Goal: Information Seeking & Learning: Learn about a topic

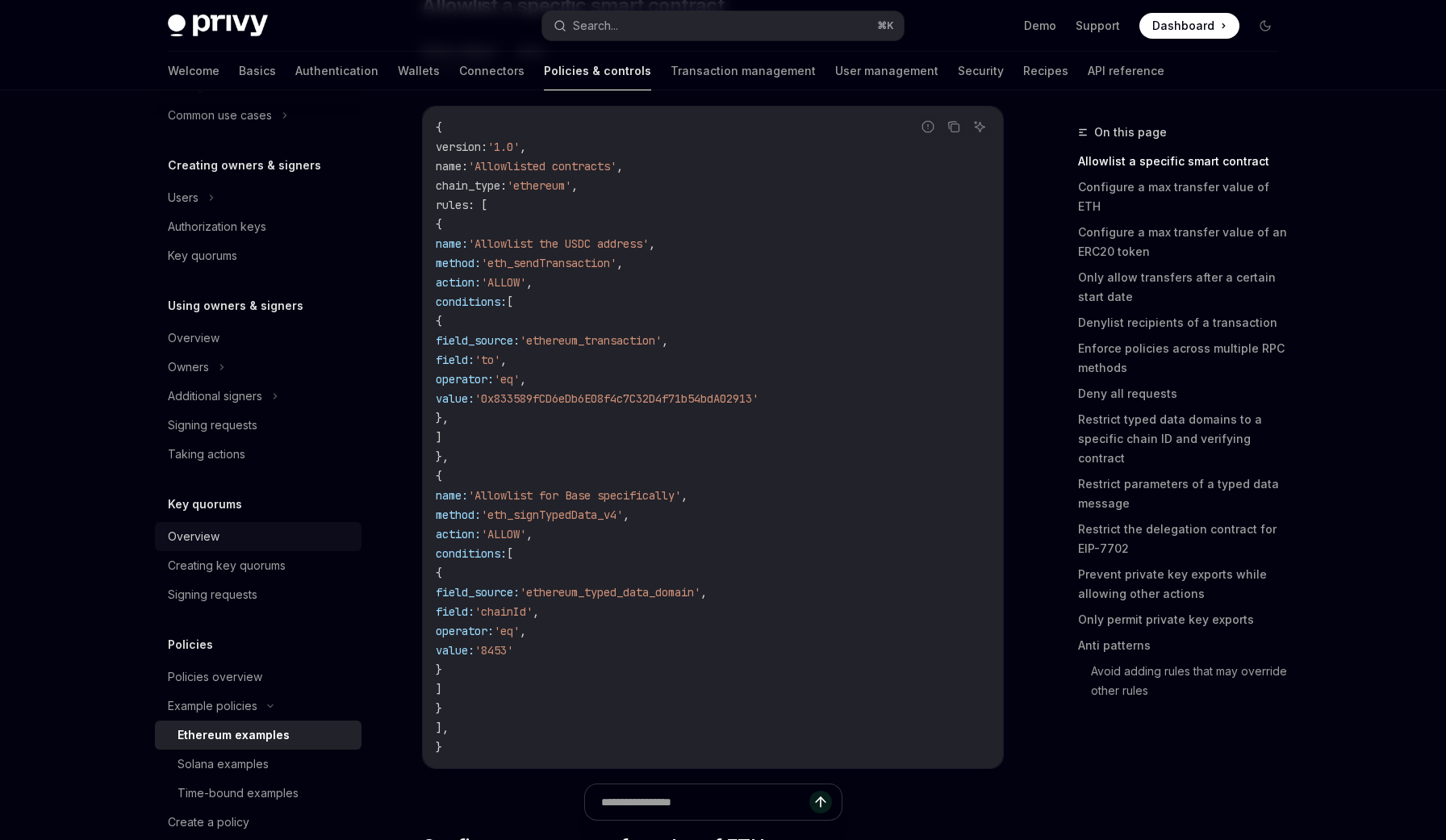
scroll to position [383, 0]
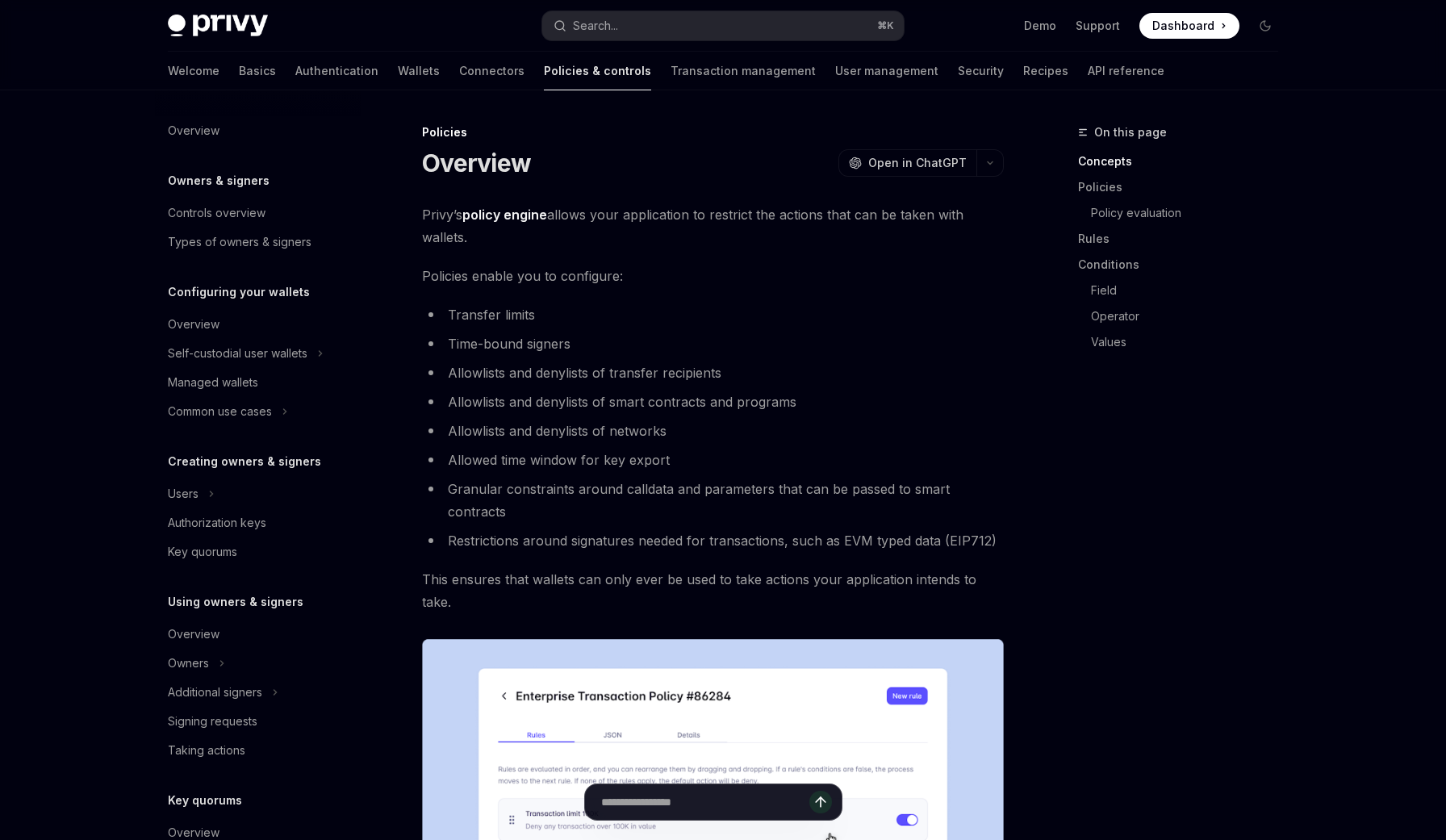
scroll to position [296, 0]
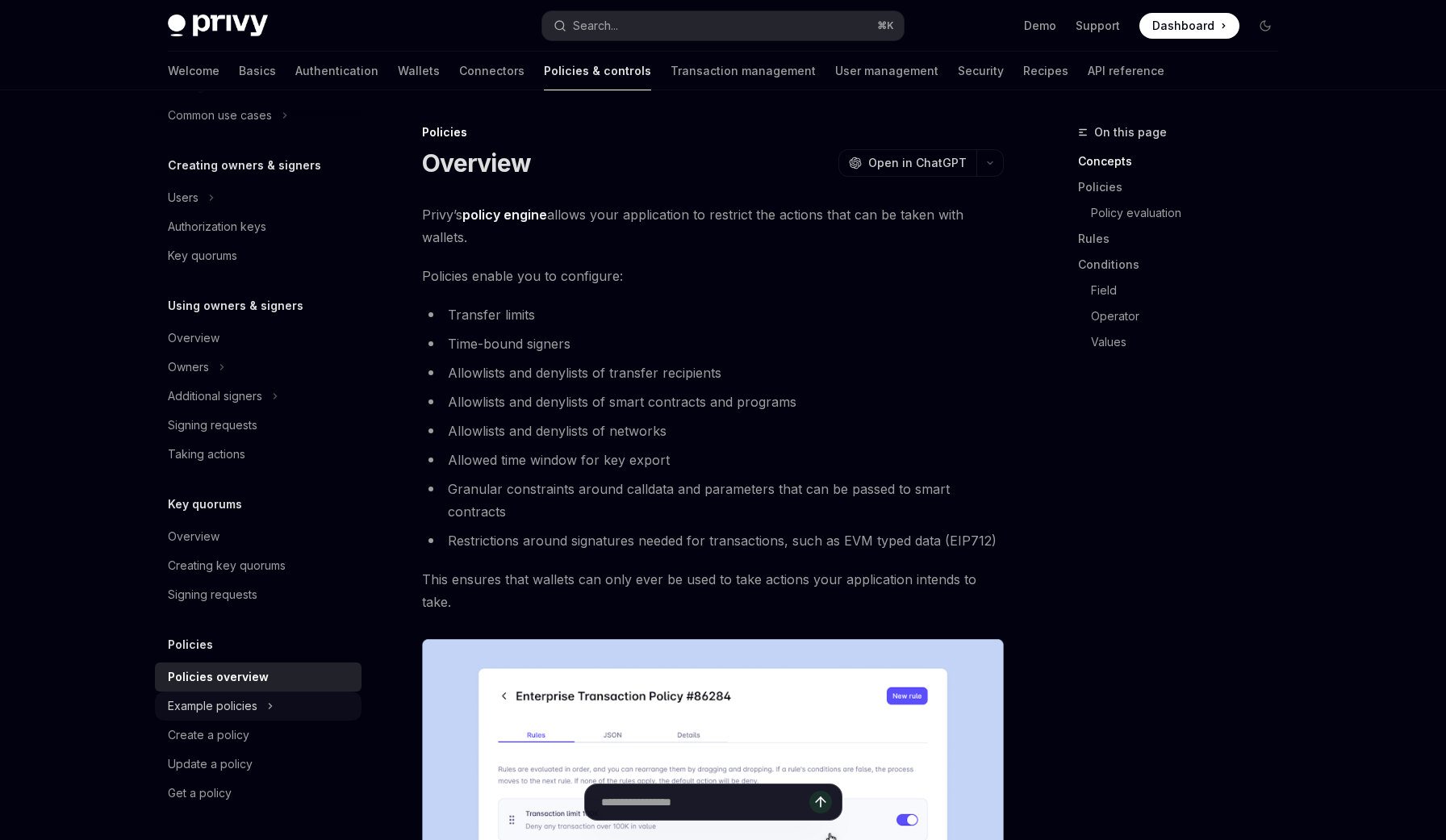
click at [261, 703] on div "Example policies" at bounding box center [258, 705] width 207 height 29
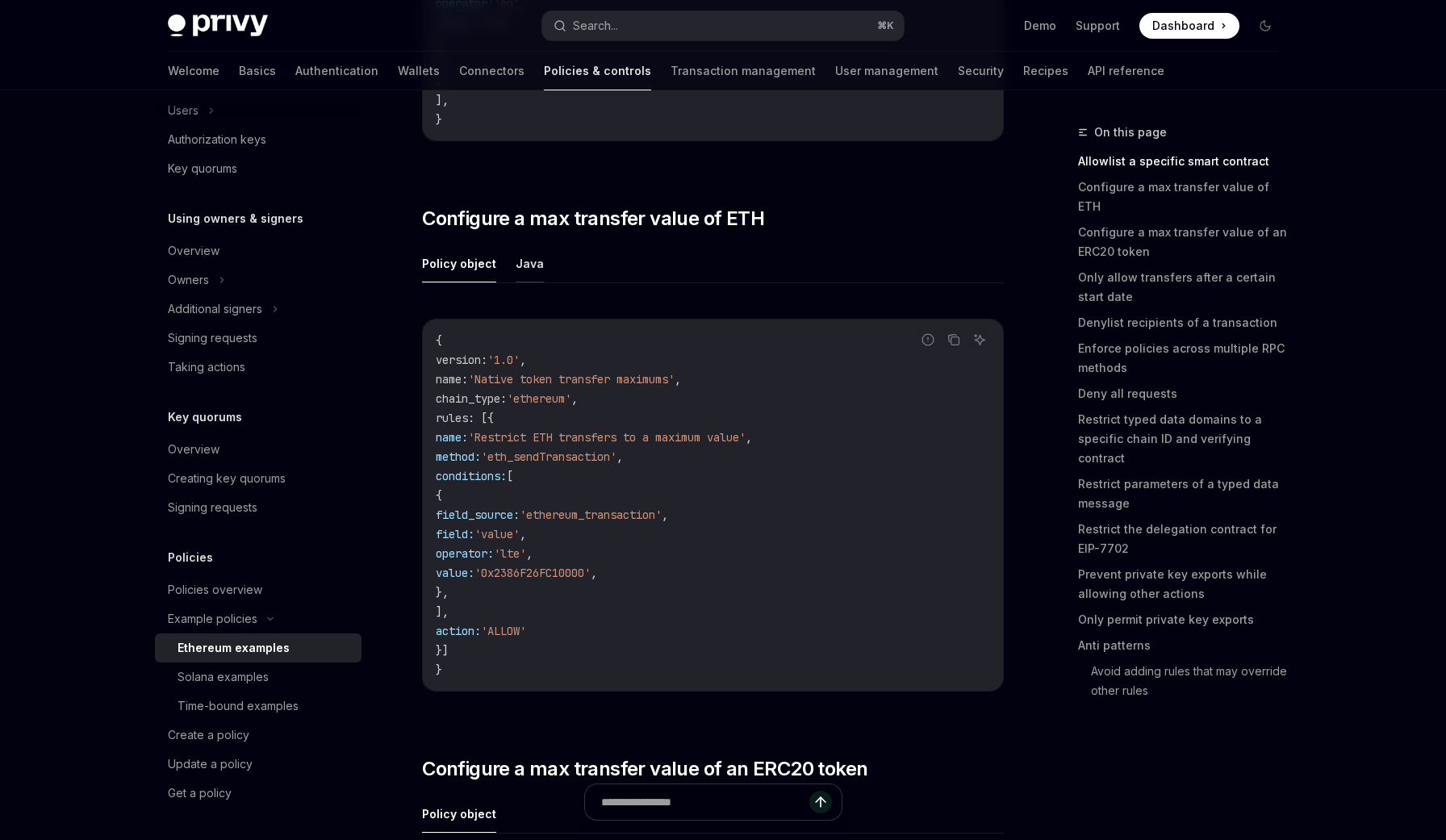
scroll to position [840, 0]
click at [794, 474] on code "{ version : '1.0' , name : 'Native token transfer maximums' , chain_type : 'eth…" at bounding box center [713, 503] width 555 height 349
click at [540, 257] on ul "Policy object Java" at bounding box center [713, 262] width 582 height 39
click at [525, 264] on button "Java" at bounding box center [530, 262] width 28 height 38
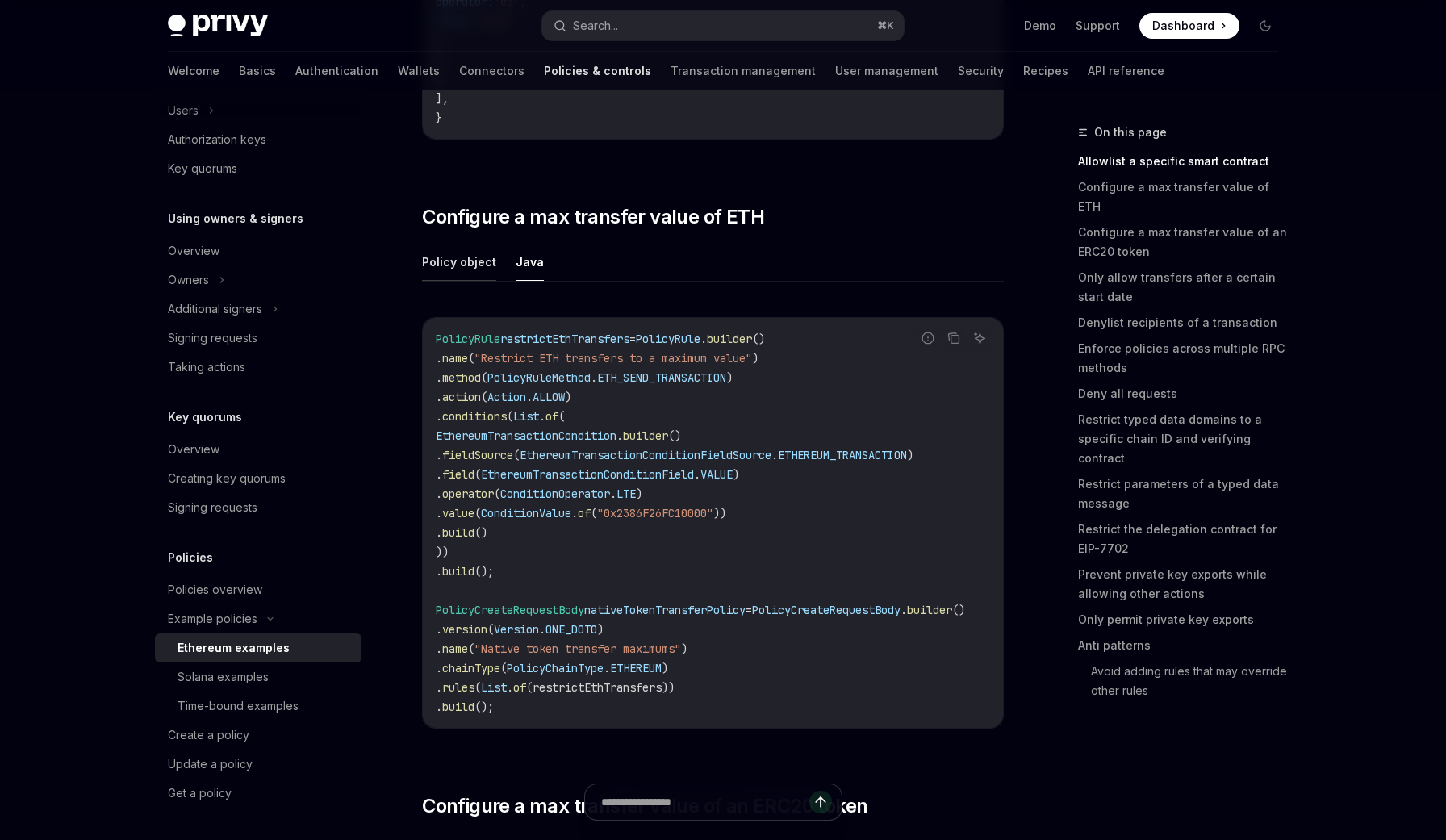
click at [476, 263] on button "Policy object" at bounding box center [459, 262] width 74 height 38
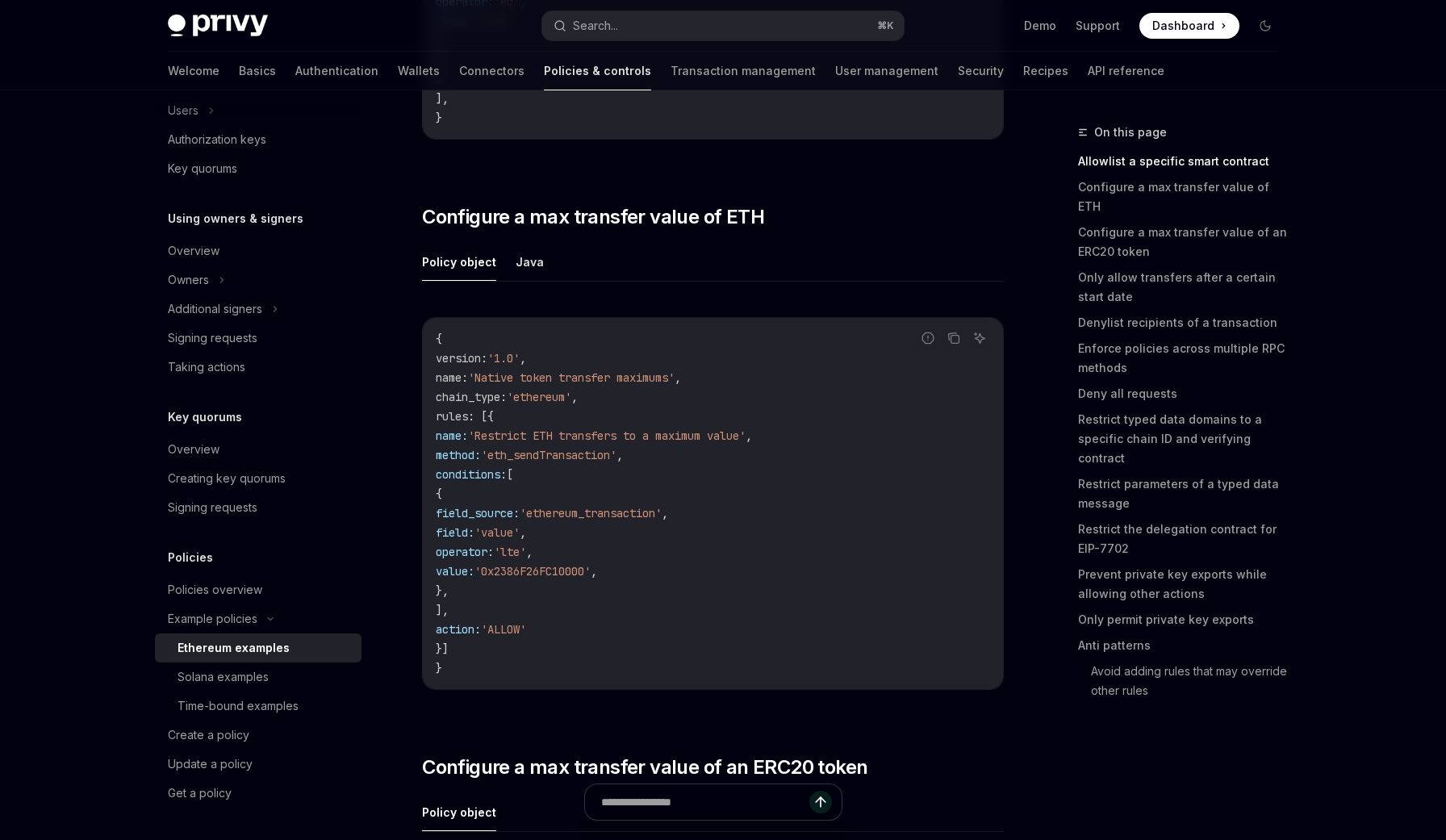
type textarea "*"
click at [961, 337] on button "Copy the contents from the code block" at bounding box center [954, 338] width 21 height 21
click at [474, 534] on span "field:" at bounding box center [455, 532] width 39 height 14
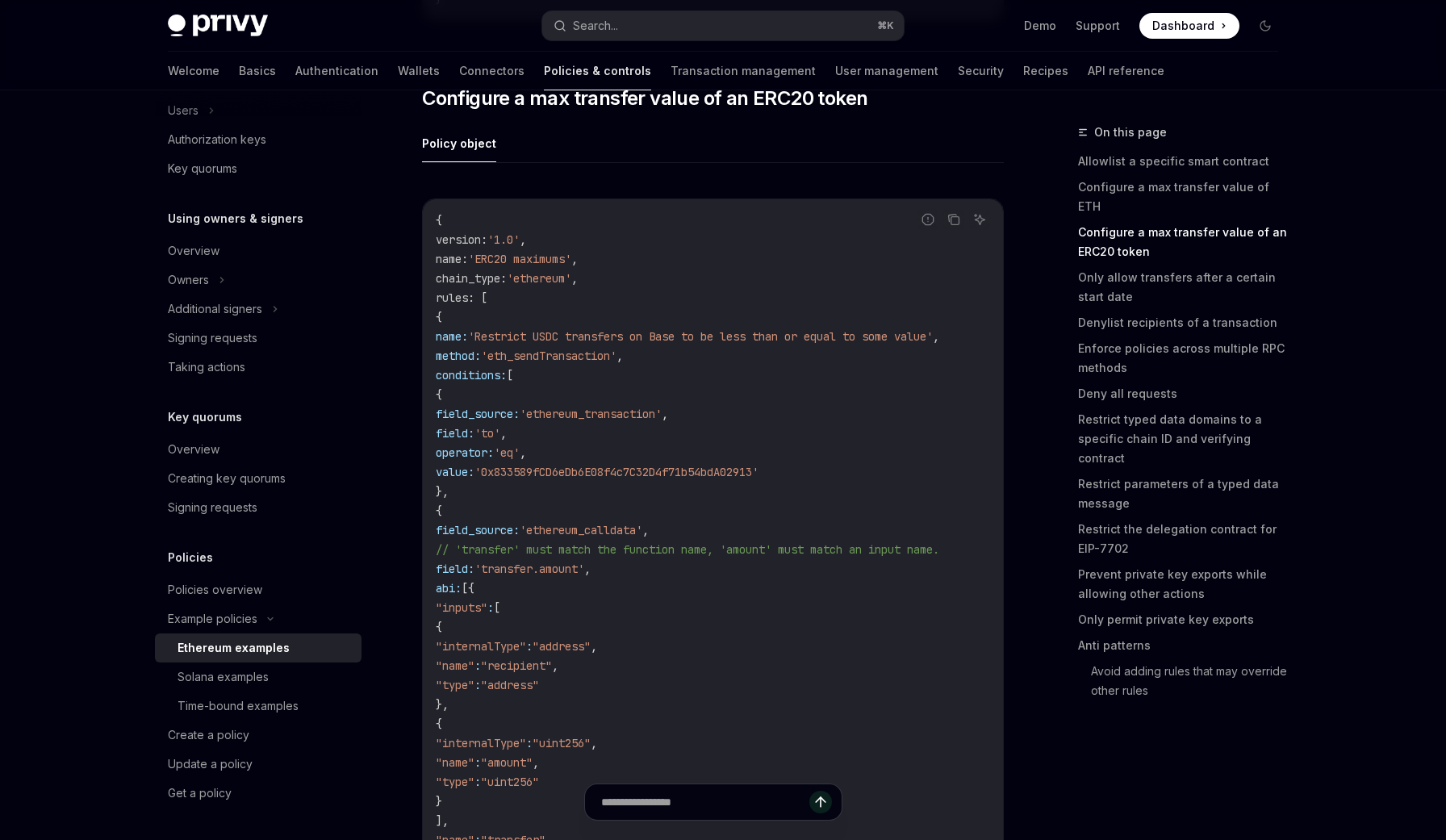
scroll to position [1525, 0]
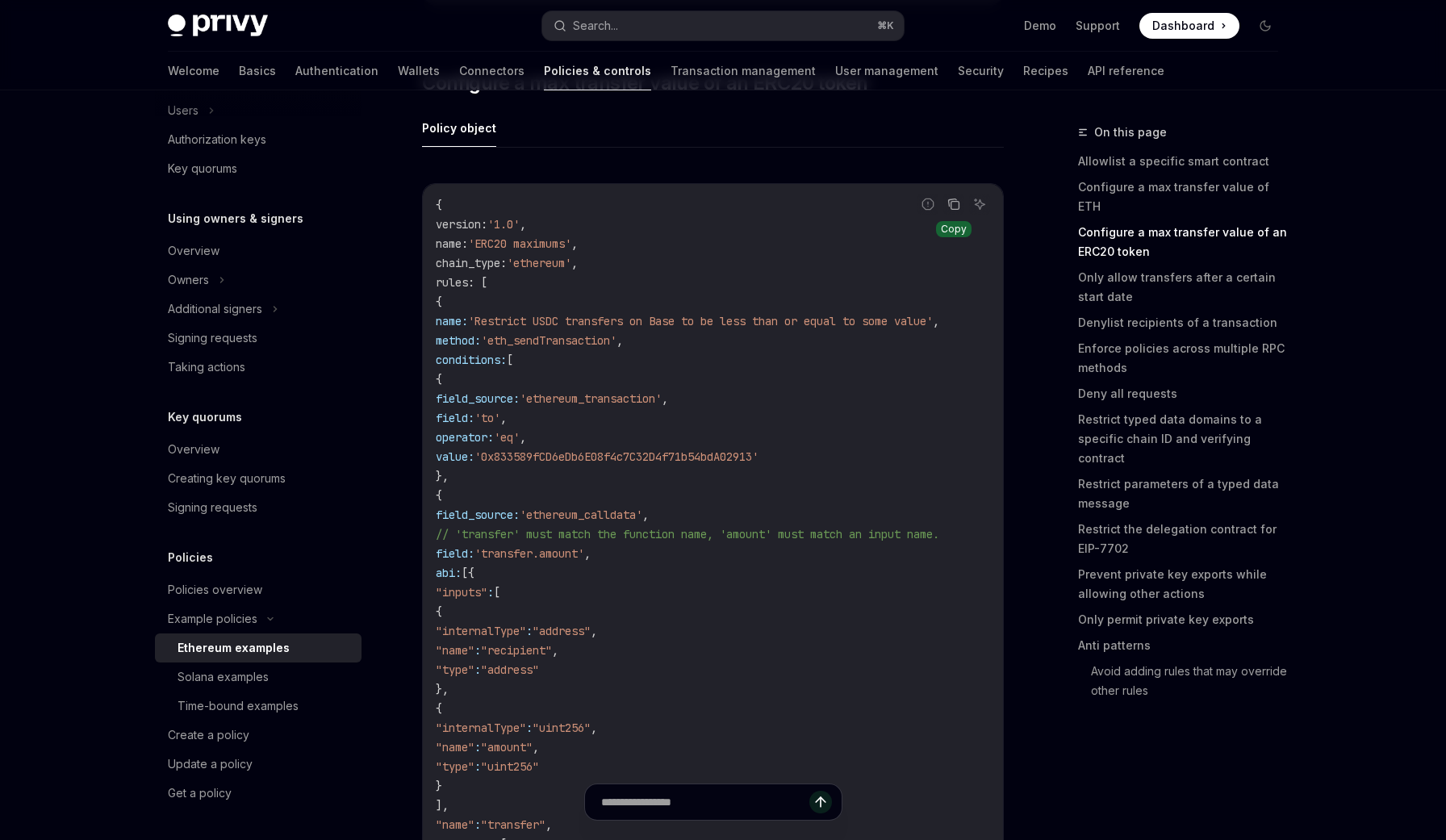
click at [953, 202] on icon "Copy the contents from the code block" at bounding box center [955, 206] width 9 height 9
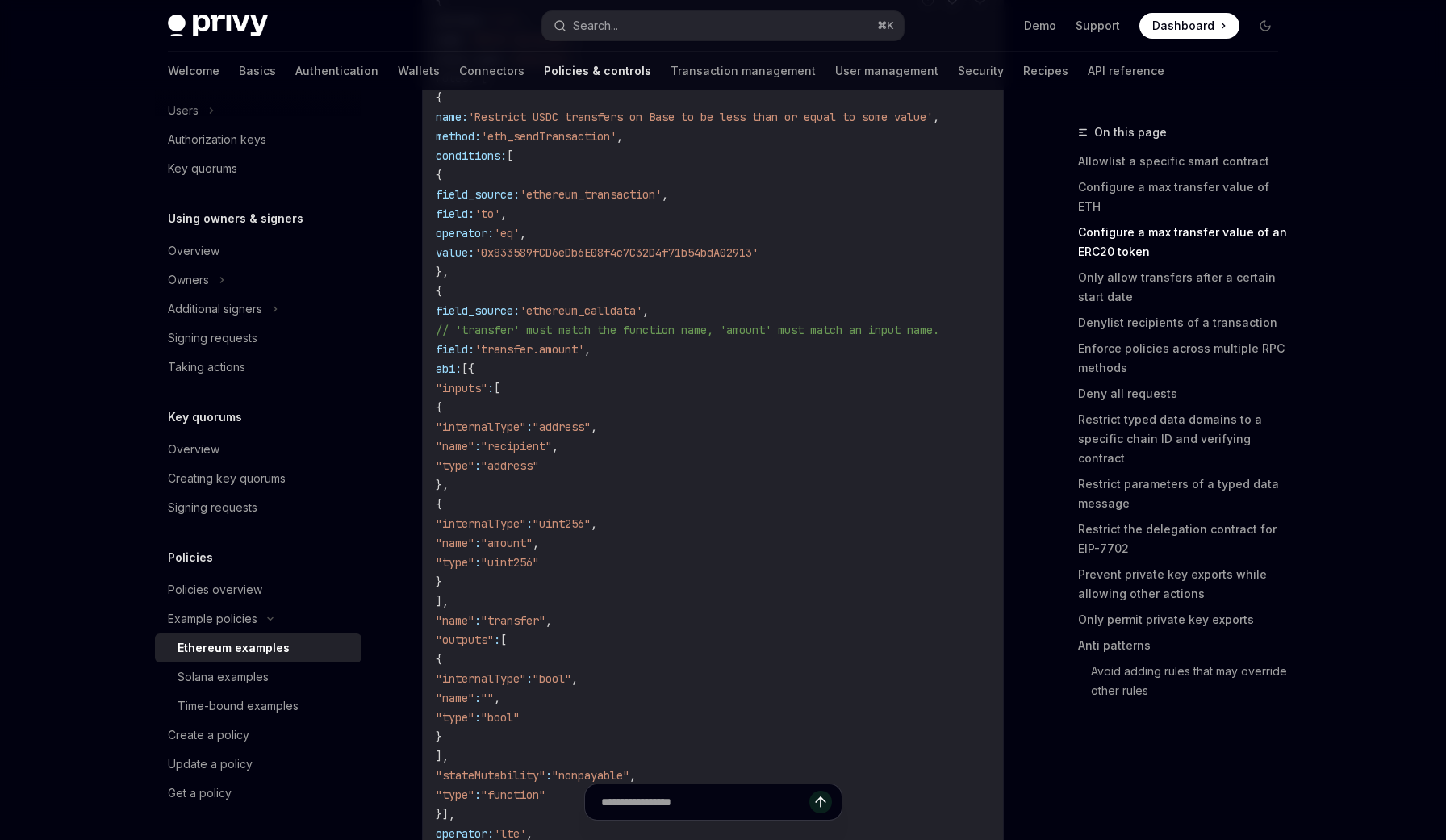
click at [591, 422] on span ""address"" at bounding box center [561, 427] width 58 height 14
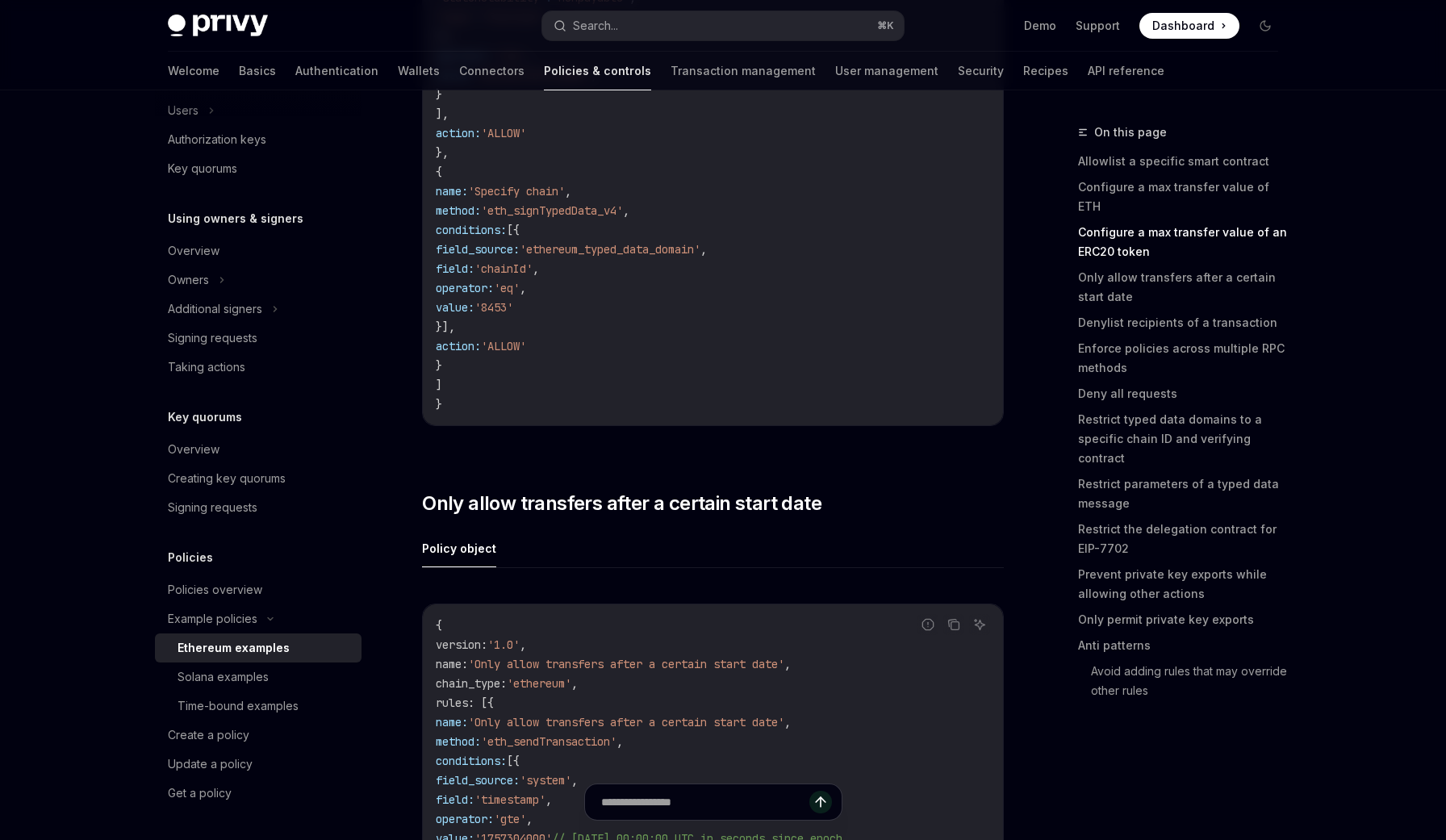
scroll to position [2508, 0]
click at [1117, 349] on link "Enforce policies across multiple RPC methods" at bounding box center [1184, 358] width 213 height 46
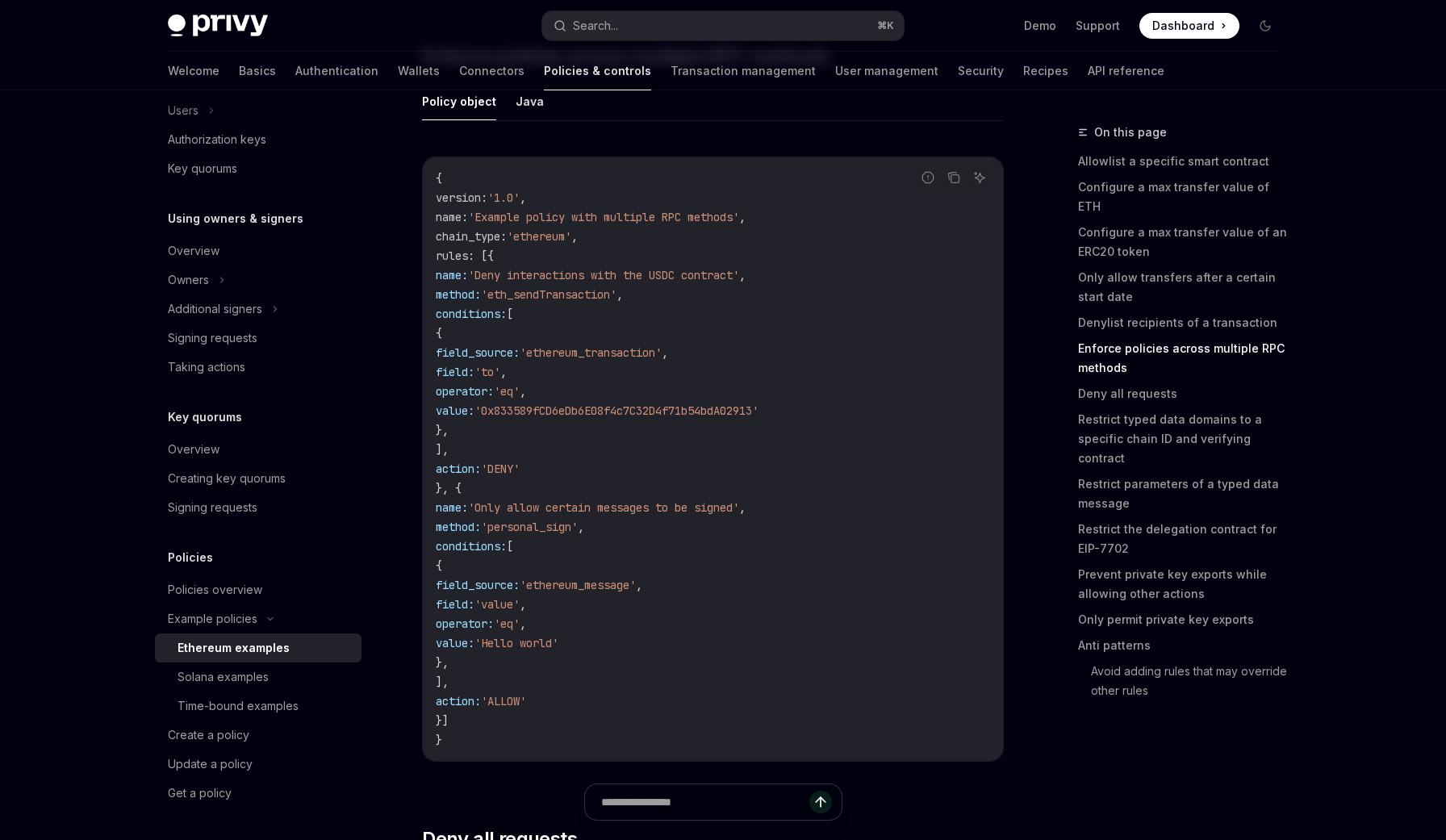
scroll to position [4017, 0]
click at [237, 613] on div "Example policies" at bounding box center [212, 619] width 89 height 19
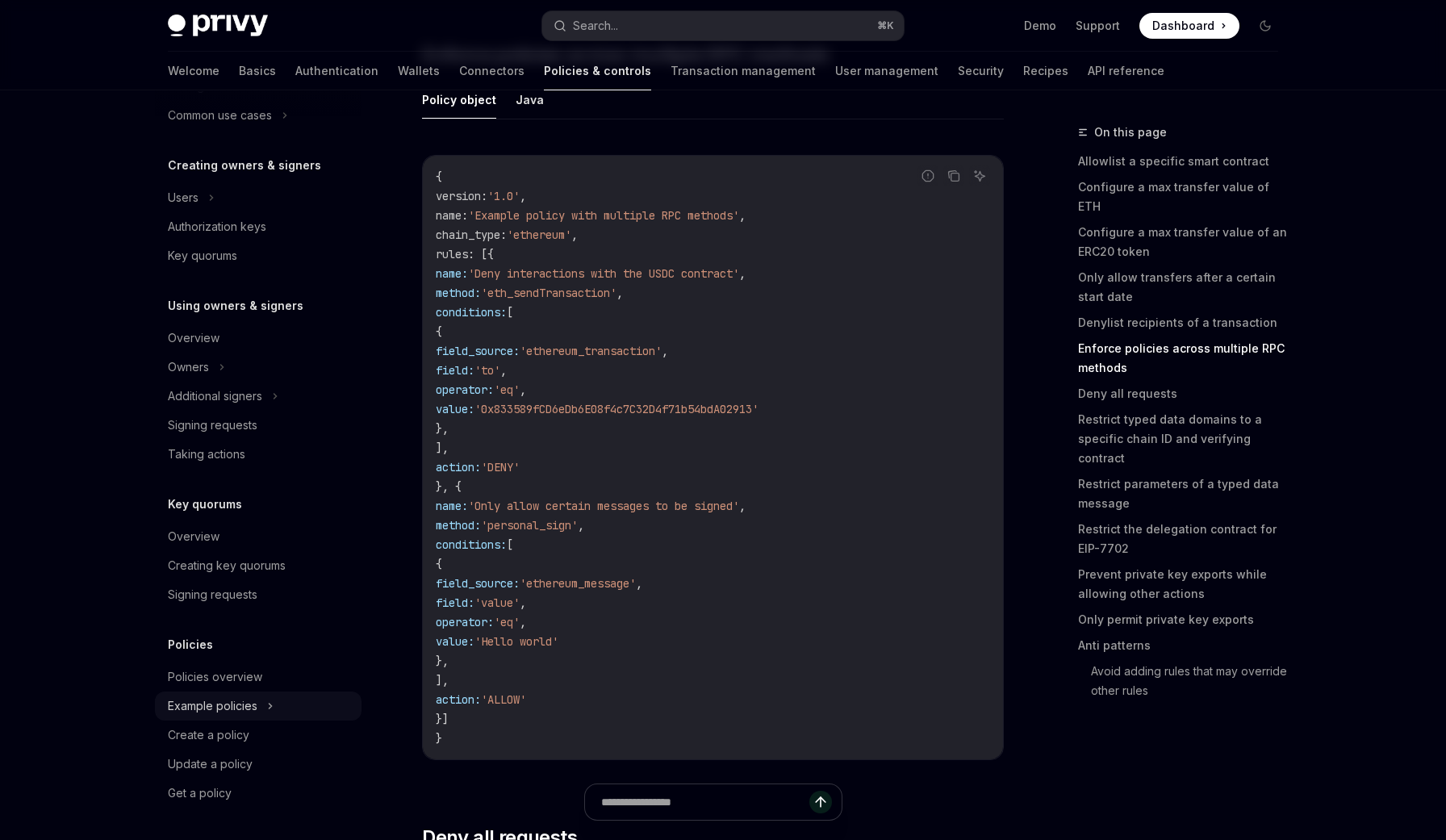
click at [232, 705] on div "Example policies" at bounding box center [212, 706] width 89 height 19
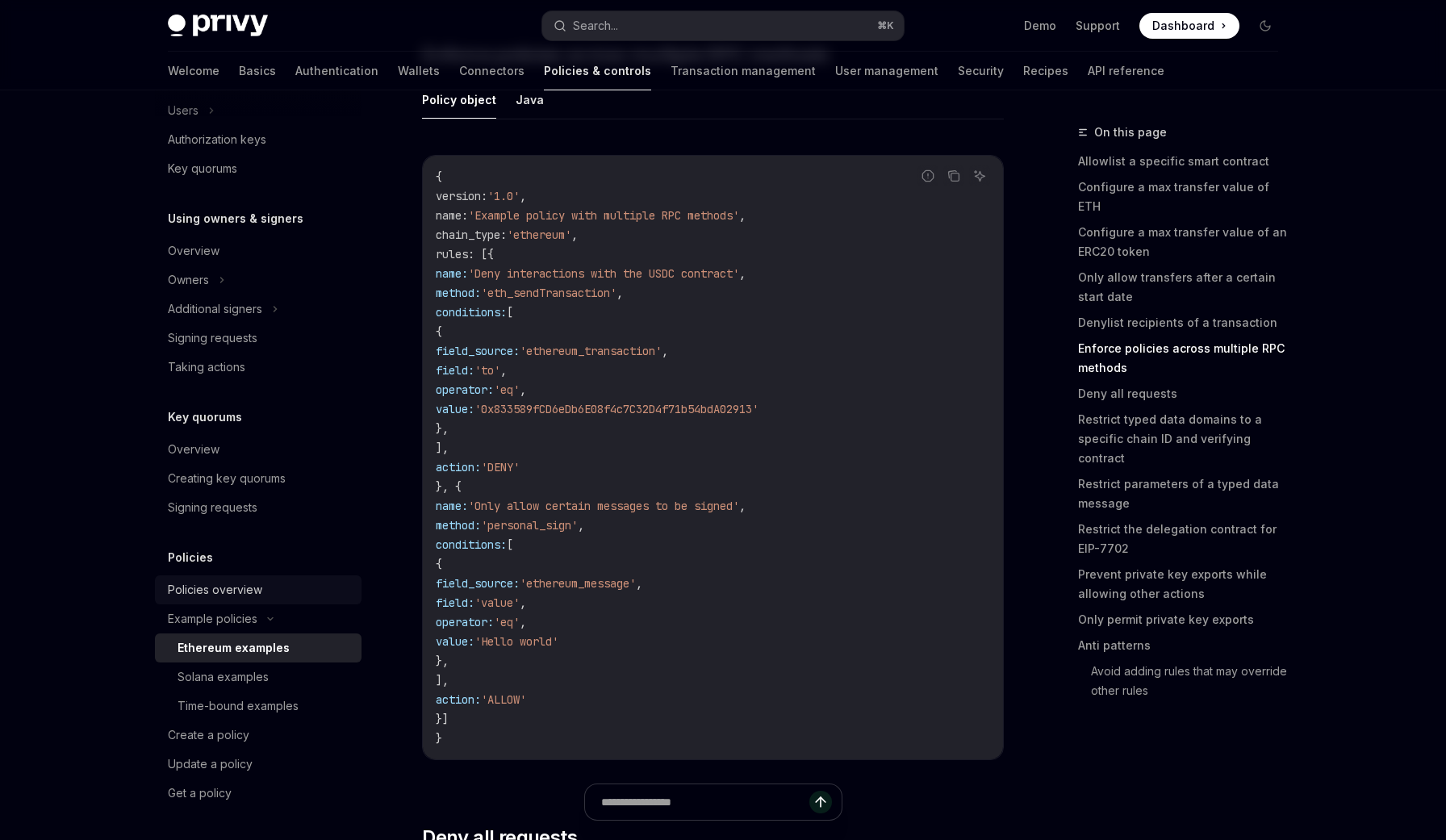
click at [227, 588] on div "Policies overview" at bounding box center [215, 590] width 95 height 19
